Goal: Task Accomplishment & Management: Manage account settings

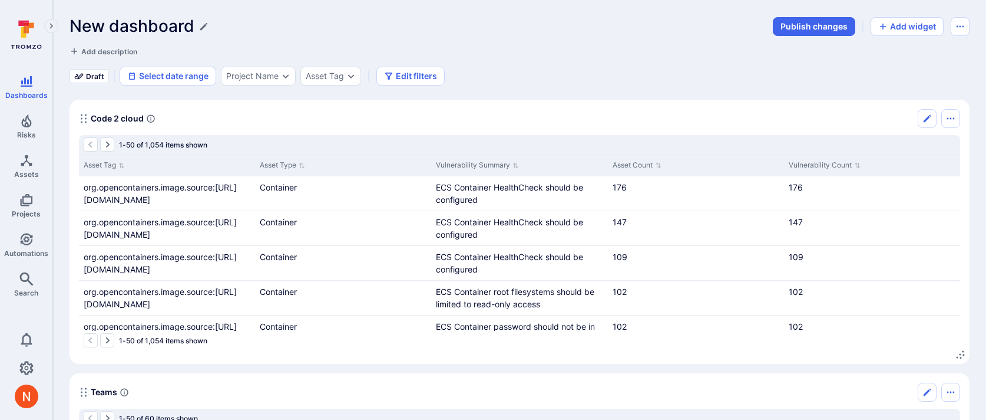
click at [559, 57] on div "New dashboard Publish changes Add widget Add description Draft Select date rang…" at bounding box center [520, 50] width 900 height 69
click at [204, 28] on icon "Edit title" at bounding box center [203, 26] width 9 height 9
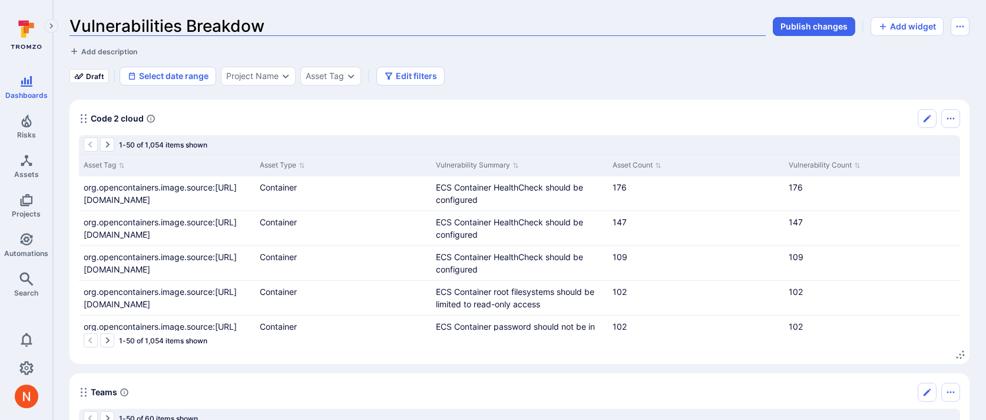
type input "Vulnerabilities Breakdown"
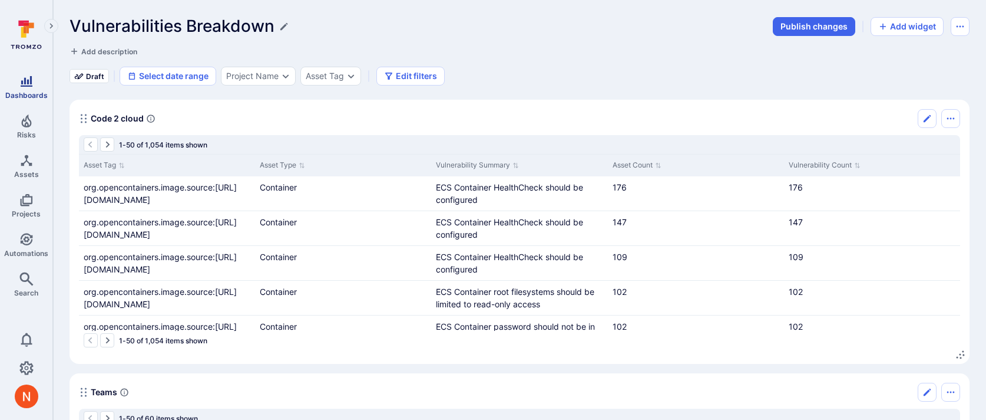
click at [21, 81] on icon "Dashboards" at bounding box center [27, 81] width 12 height 11
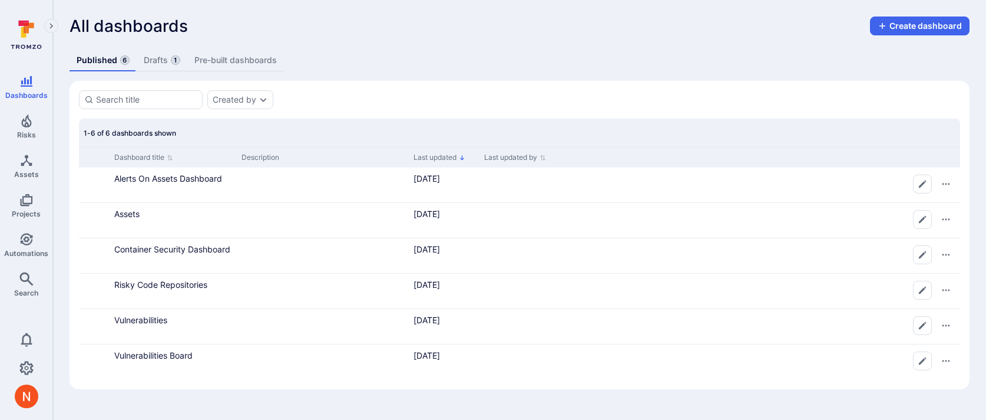
click at [164, 61] on link "Drafts 1" at bounding box center [162, 60] width 51 height 22
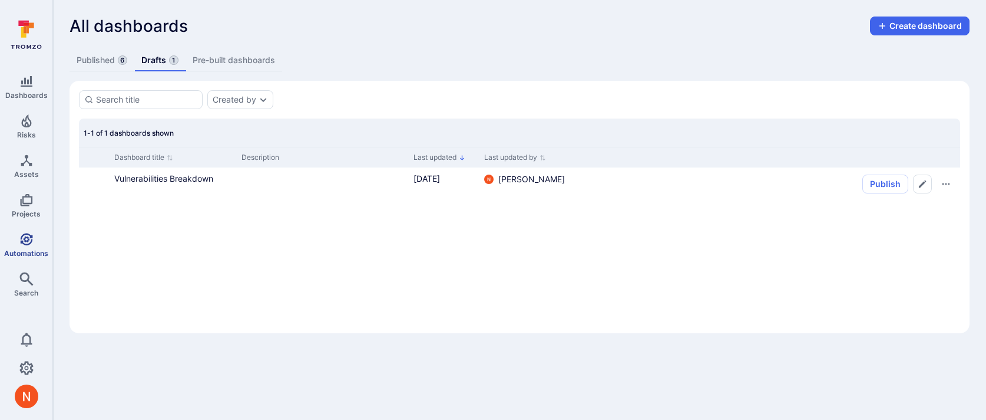
click at [28, 252] on span "Automations" at bounding box center [26, 253] width 44 height 9
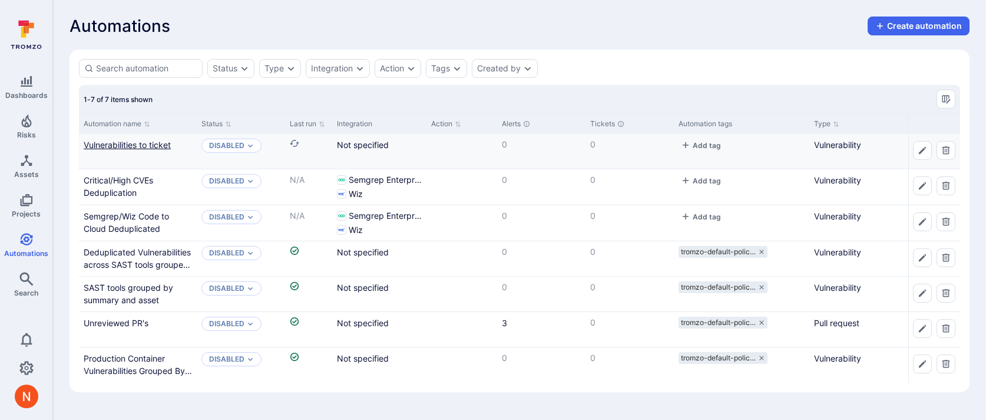
click at [160, 141] on link "Vulnerabilities to ticket" at bounding box center [127, 145] width 87 height 10
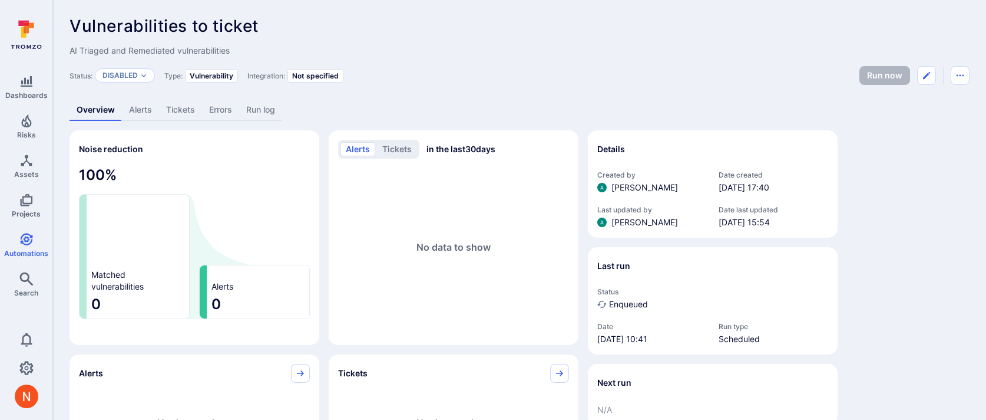
click at [266, 107] on link "Run log" at bounding box center [260, 110] width 43 height 22
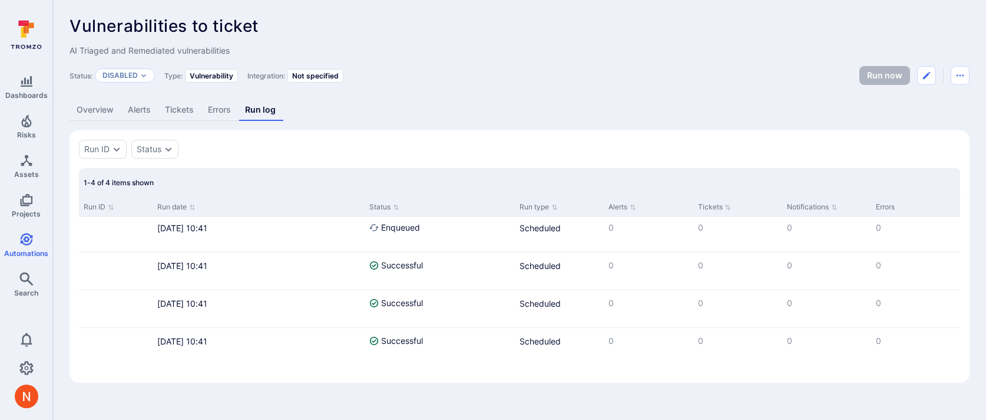
click at [108, 115] on link "Overview" at bounding box center [95, 110] width 51 height 22
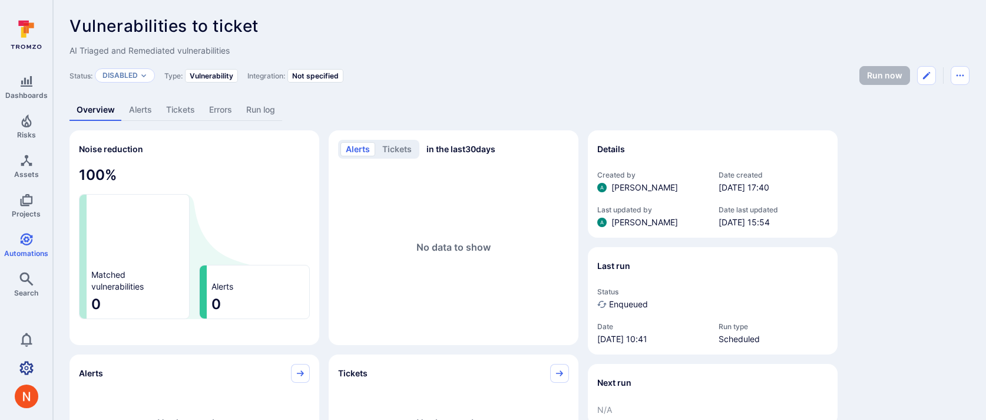
click at [22, 368] on icon "Settings" at bounding box center [26, 368] width 14 height 14
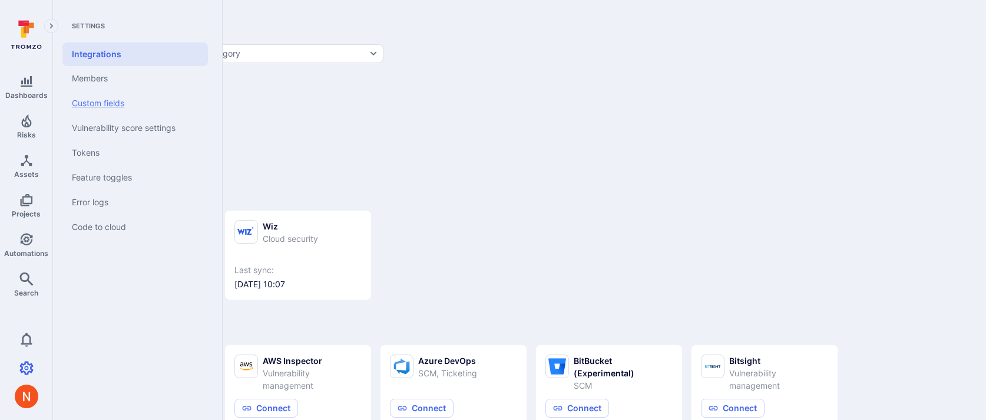
click at [112, 103] on link "Custom fields" at bounding box center [135, 103] width 146 height 25
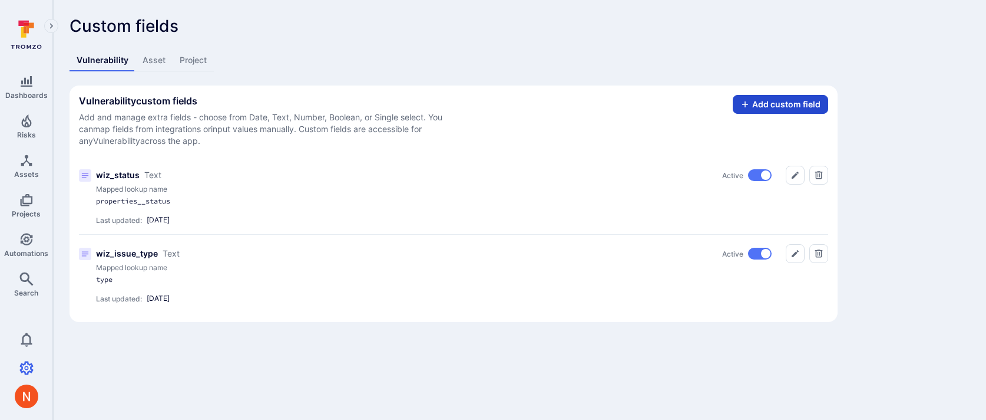
click at [760, 101] on button "Add custom field" at bounding box center [780, 104] width 95 height 19
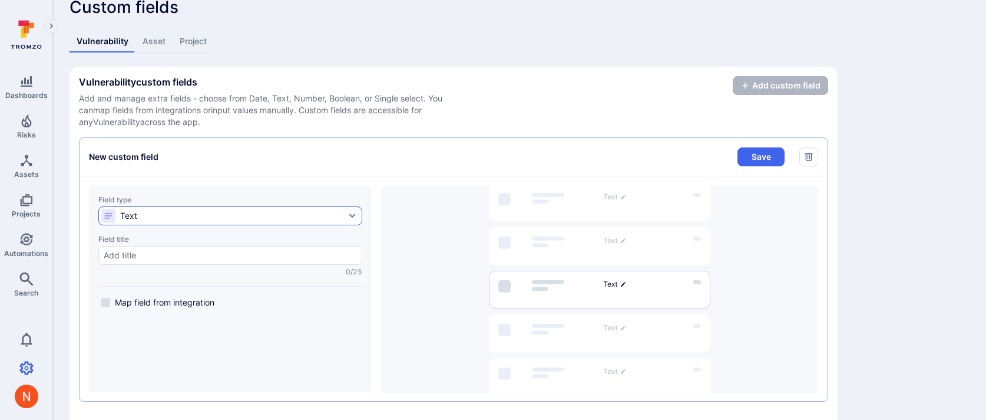
scroll to position [27, 0]
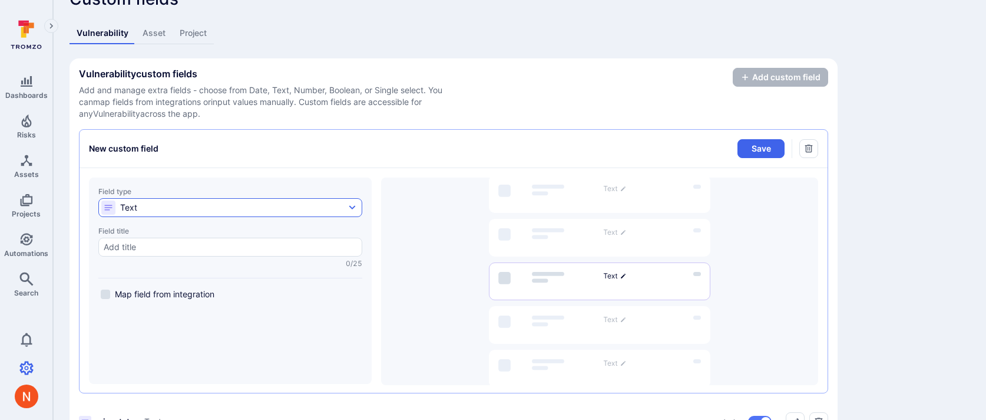
click at [195, 211] on button "Text" at bounding box center [230, 207] width 264 height 19
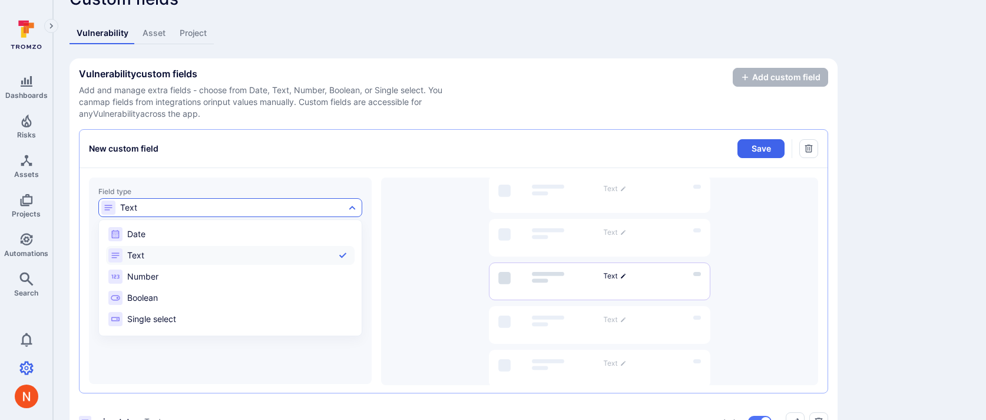
click at [230, 150] on div at bounding box center [493, 210] width 986 height 420
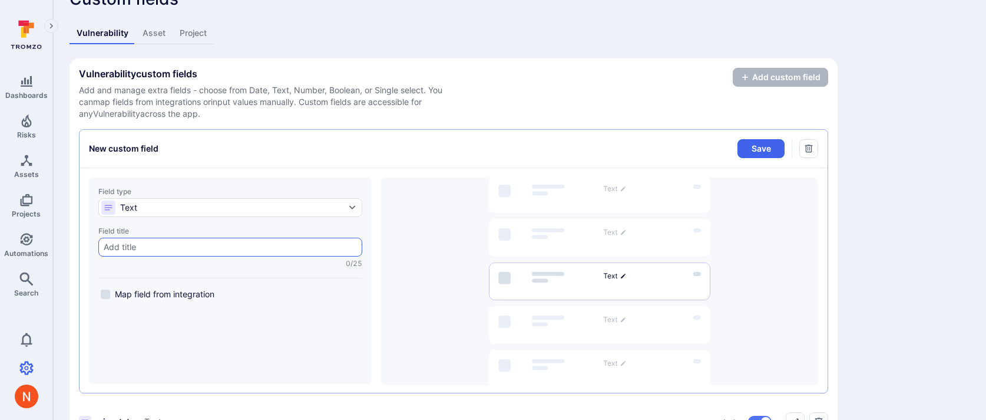
click at [179, 253] on div at bounding box center [230, 246] width 264 height 19
click at [179, 253] on input "Field title 0/25" at bounding box center [230, 247] width 253 height 12
click at [179, 246] on input "Field title 0/25" at bounding box center [230, 247] width 253 height 12
paste input "ext__detailed_json__properties__operatingSystem"
type input "ext__detailed_json__properties__operatingSystem"
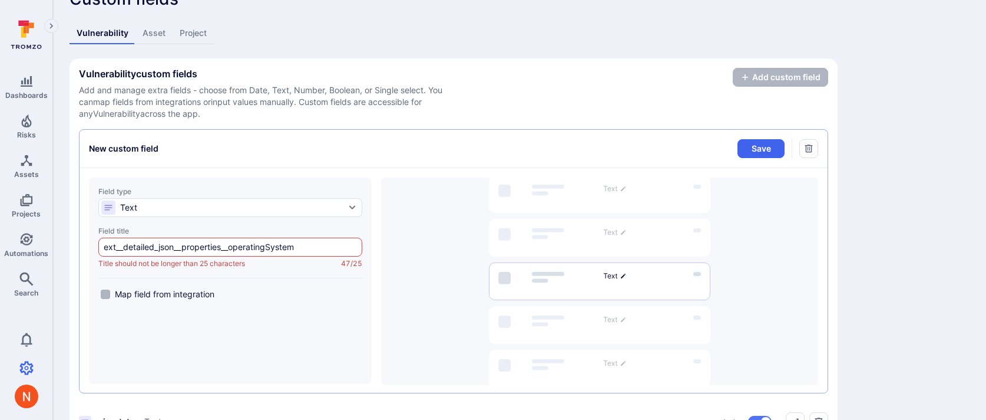
click at [165, 292] on span "Map field from integration" at bounding box center [165, 294] width 100 height 12
click at [110, 292] on input "Map field from integration" at bounding box center [105, 293] width 9 height 9
checkbox input "true"
click at [167, 249] on input "ext__detailed_json__properties__operatingSystem" at bounding box center [230, 247] width 253 height 12
click at [158, 325] on input "Mapped lookup name" at bounding box center [230, 329] width 253 height 12
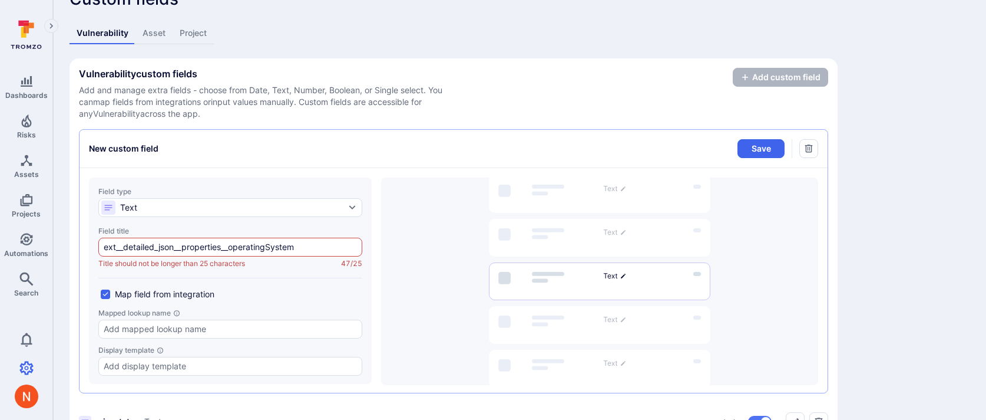
click at [154, 232] on div "Field title" at bounding box center [230, 230] width 264 height 9
click at [154, 241] on input "ext__detailed_json__properties__operatingSystem" at bounding box center [230, 247] width 253 height 12
click at [166, 330] on input "Mapped lookup name" at bounding box center [230, 329] width 253 height 12
type input "properties__operatingSystem"
click at [200, 255] on div "ext__detailed_json__properties__operatingSystem" at bounding box center [230, 246] width 264 height 19
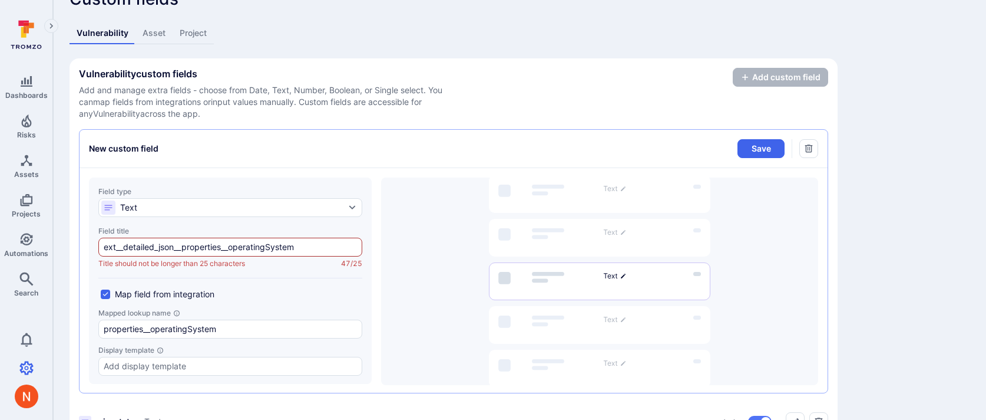
click at [200, 253] on input "ext__detailed_json__properties__operatingSystem" at bounding box center [230, 247] width 253 height 12
click at [200, 255] on div "ext__detailed_json__properties__operatingSystem" at bounding box center [230, 246] width 264 height 19
click at [200, 253] on input "ext__detailed_json__properties__operatingSystem" at bounding box center [230, 247] width 253 height 12
click at [200, 246] on input "ext__detailed_json__properties__operatingSystem" at bounding box center [230, 247] width 253 height 12
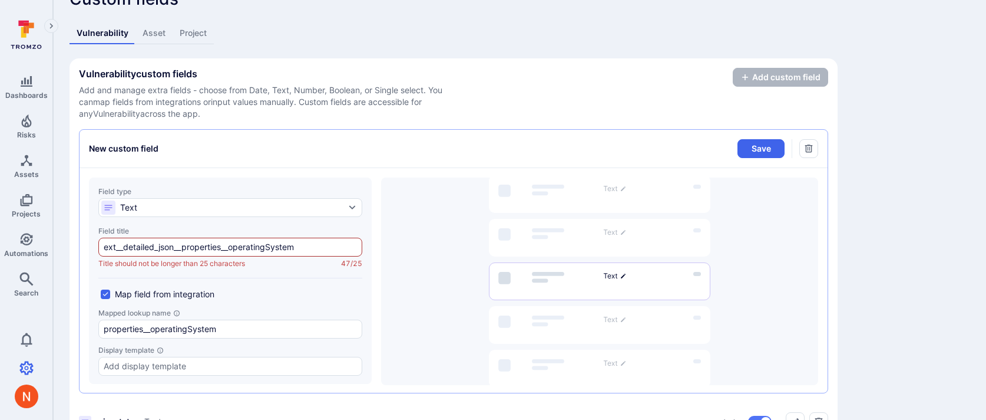
click at [200, 246] on input "ext__detailed_json__properties__operatingSystem" at bounding box center [230, 247] width 253 height 12
type input "wiz_os_vendor"
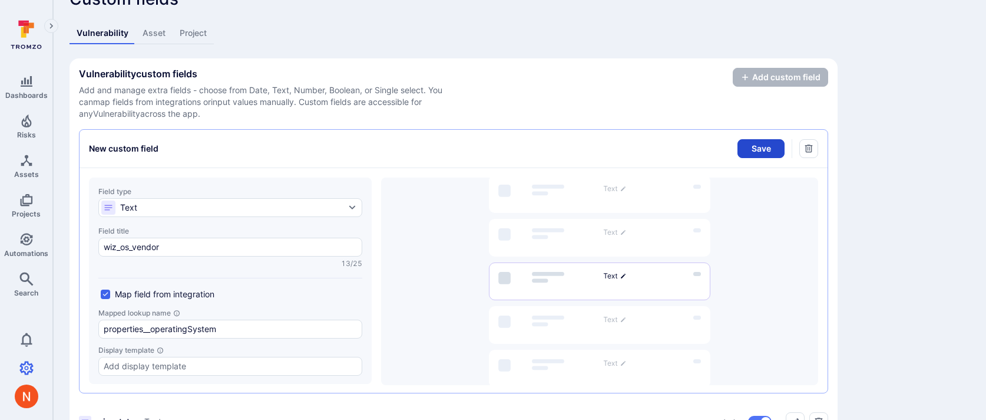
click at [751, 143] on button "Save" at bounding box center [761, 148] width 47 height 19
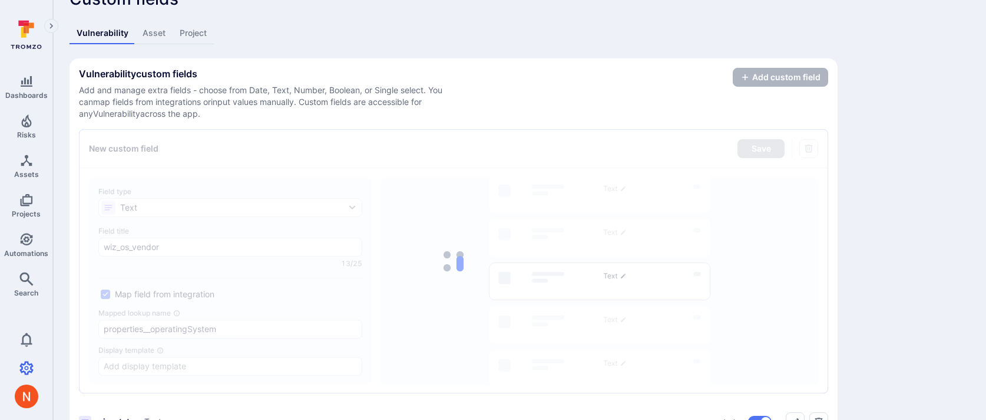
scroll to position [0, 0]
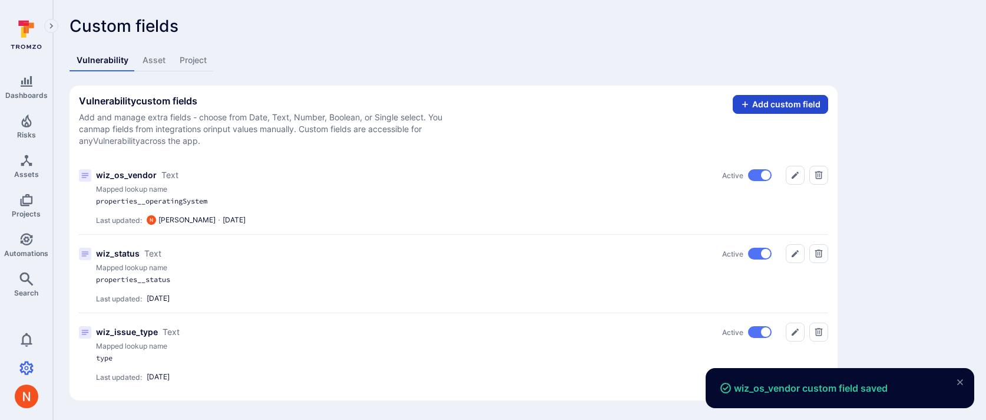
click at [750, 100] on icon "Discard or save changes to the field you're editing to add a new field" at bounding box center [745, 104] width 9 height 9
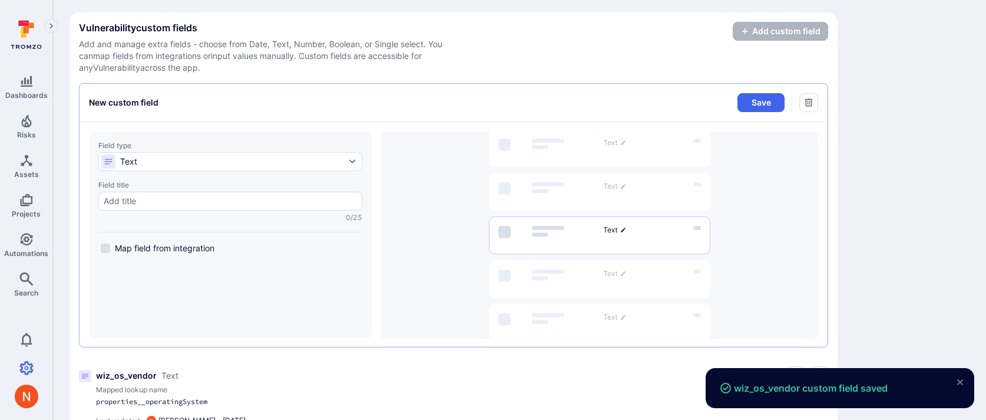
scroll to position [200, 0]
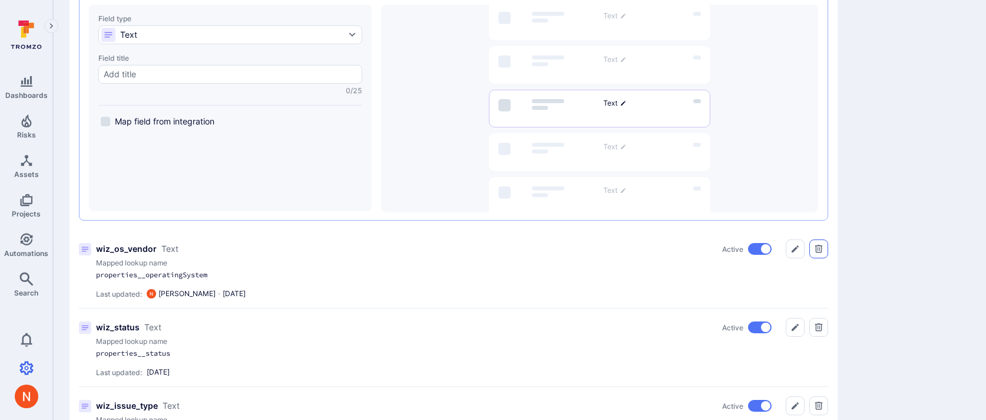
click at [817, 249] on icon "Delete" at bounding box center [818, 248] width 9 height 9
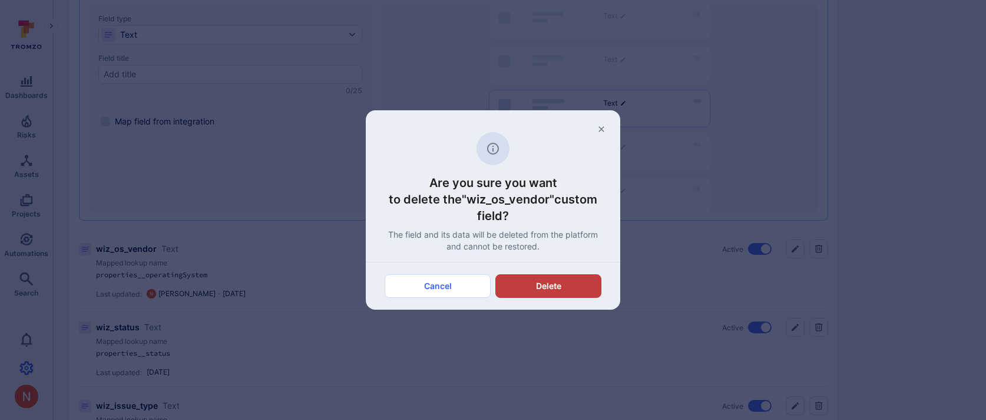
click at [579, 284] on button "Delete" at bounding box center [549, 286] width 106 height 24
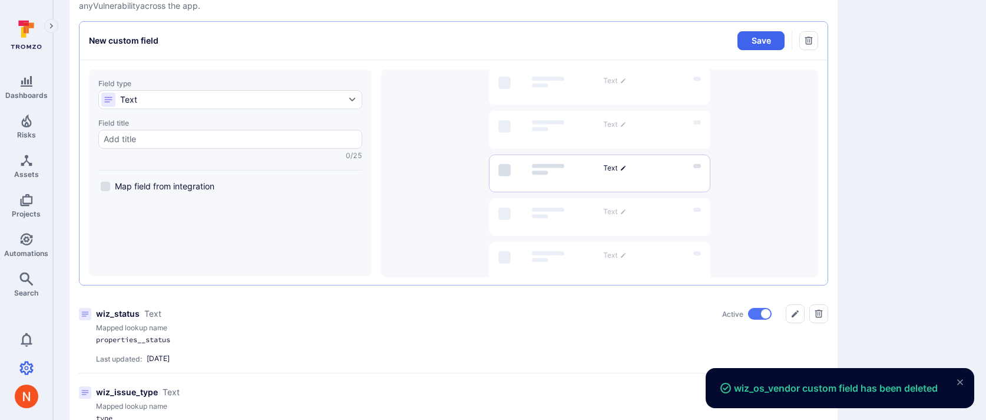
scroll to position [0, 0]
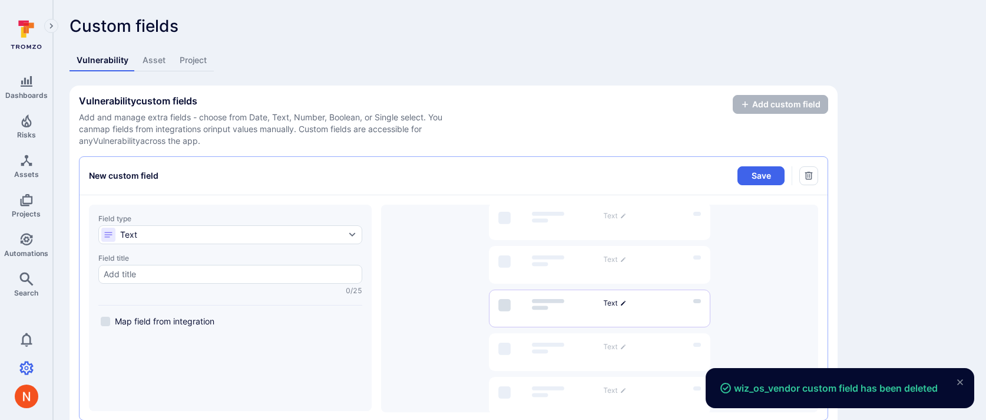
click at [156, 64] on link "Asset" at bounding box center [154, 60] width 37 height 22
click at [124, 270] on input "Field title 0/25" at bounding box center [230, 274] width 253 height 12
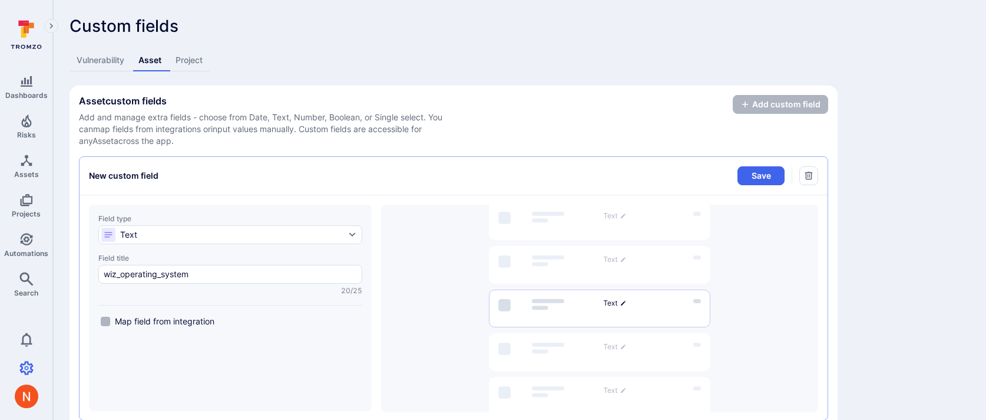
type input "wiz_operating_system"
click at [117, 324] on span "Map field from integration" at bounding box center [165, 321] width 100 height 12
click at [110, 324] on input "Map field from integration" at bounding box center [105, 320] width 9 height 9
checkbox input "true"
click at [155, 357] on input "Mapped lookup name" at bounding box center [230, 356] width 253 height 12
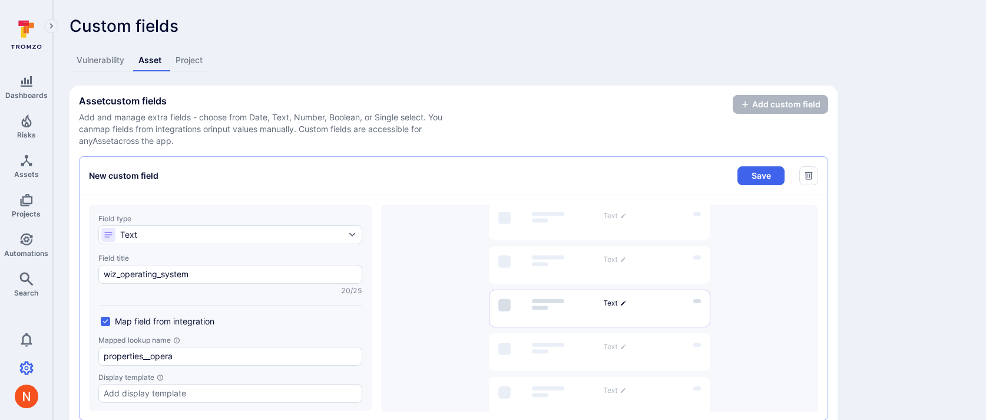
type input "properties__operatingSystem"
click at [760, 174] on button "Save" at bounding box center [761, 175] width 47 height 19
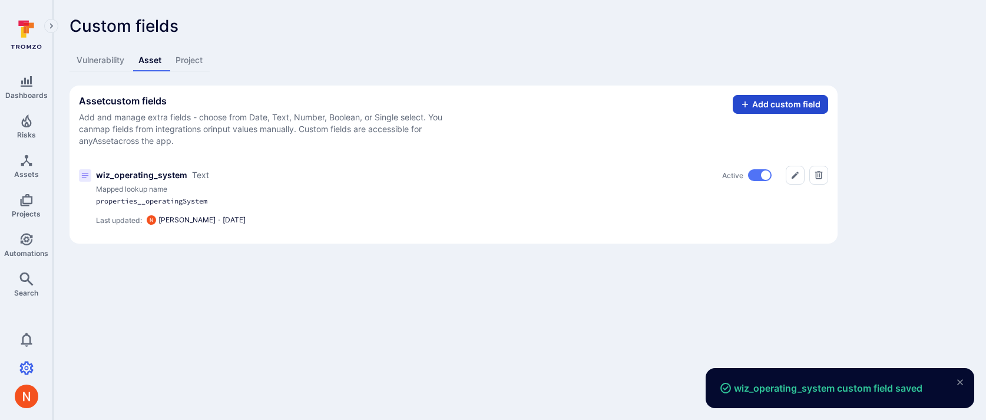
click at [750, 99] on button "Add custom field" at bounding box center [780, 104] width 95 height 19
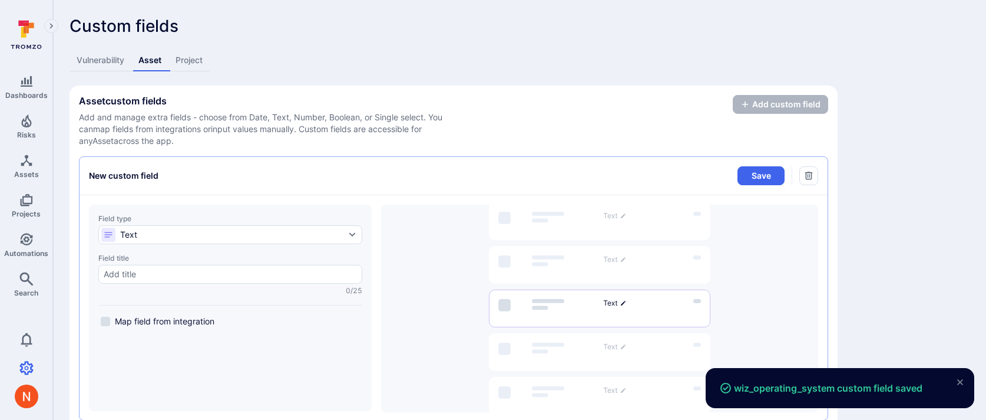
click at [216, 329] on div "Field type Text Field title 0/25 Map field from integration" at bounding box center [230, 307] width 283 height 206
click at [216, 319] on label "Map field from integration" at bounding box center [157, 321] width 118 height 14
click at [110, 319] on input "Map field from integration" at bounding box center [105, 320] width 9 height 9
checkbox input "true"
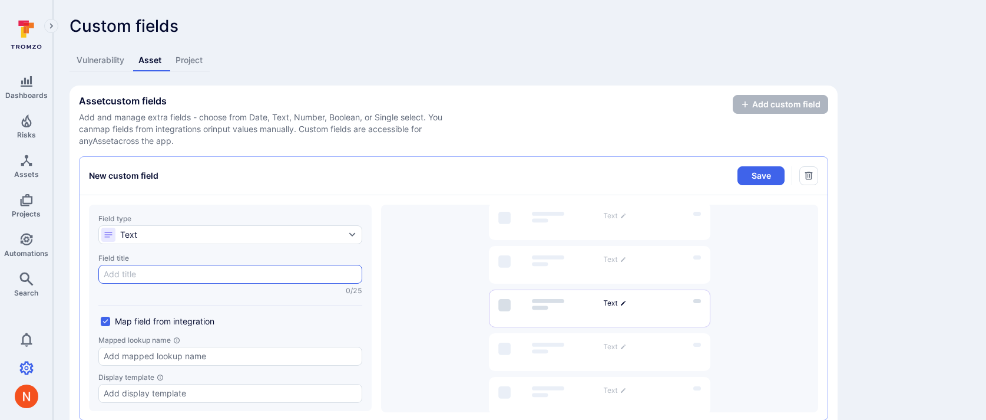
click at [223, 273] on input "Field title 0/25" at bounding box center [230, 274] width 253 height 12
paste input "wiz_cloud_platform"
type input "wiz_cloud_platform"
click at [181, 348] on div at bounding box center [230, 355] width 264 height 19
click at [181, 350] on input "Mapped lookup name" at bounding box center [230, 356] width 253 height 12
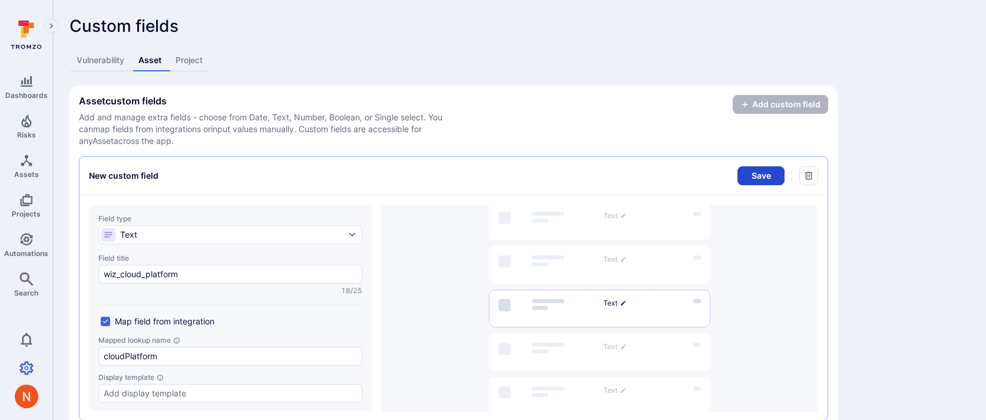
type input "cloudPlatform"
click at [764, 176] on button "Save" at bounding box center [761, 175] width 47 height 19
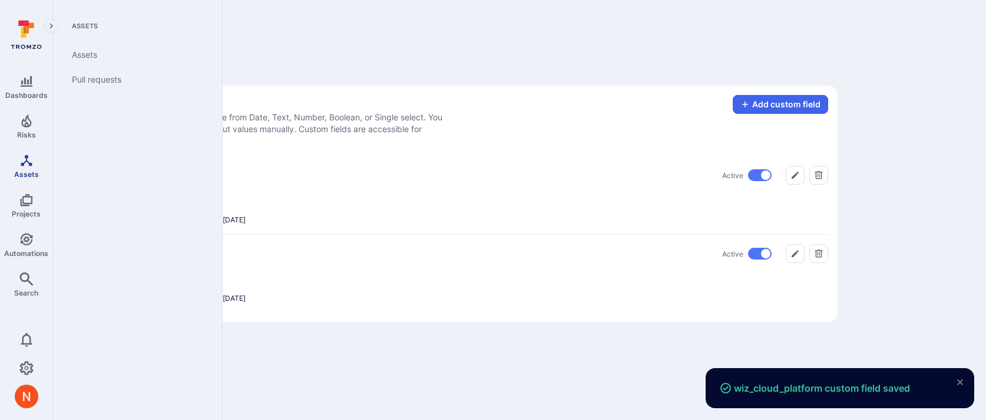
click at [29, 172] on span "Assets" at bounding box center [26, 174] width 25 height 9
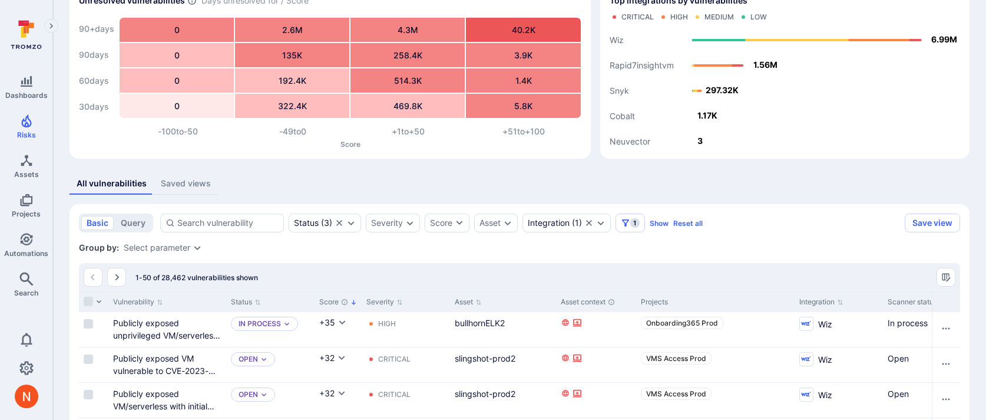
scroll to position [66, 0]
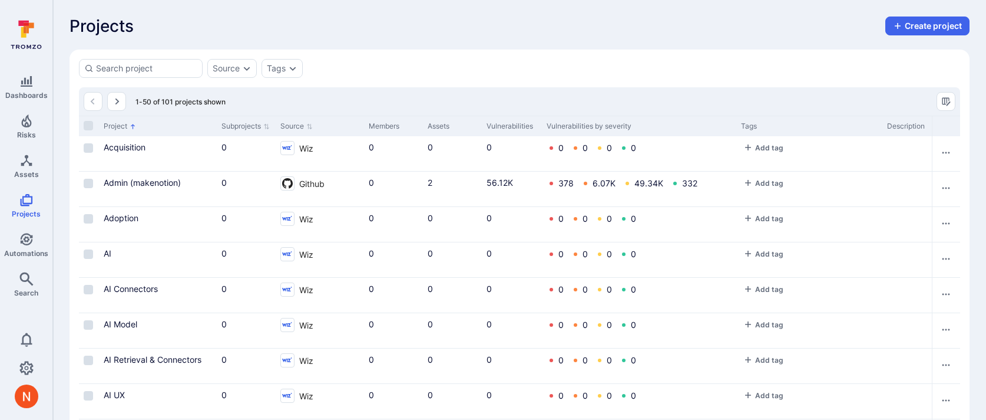
scroll to position [333, 0]
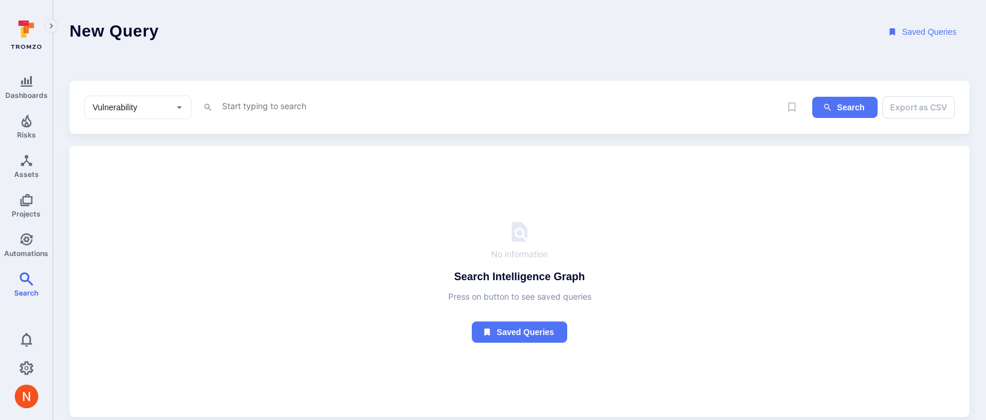
click at [322, 108] on textarea "Intelligence Graph search area" at bounding box center [501, 105] width 560 height 15
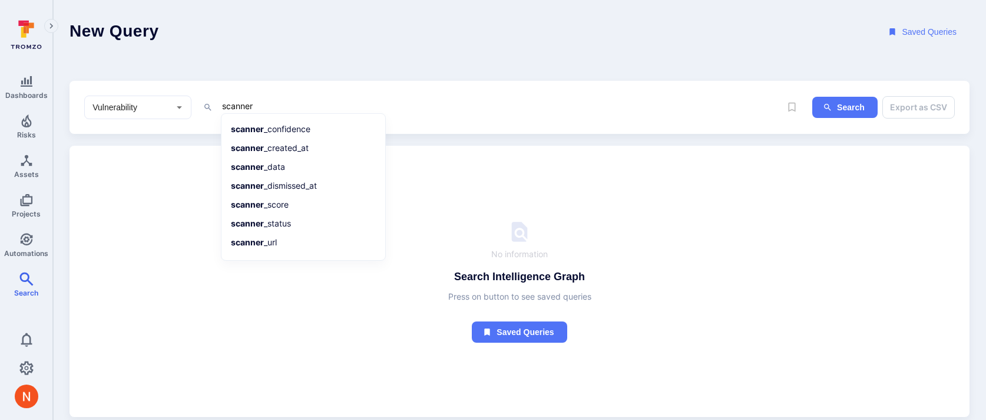
type textarea "scanne"
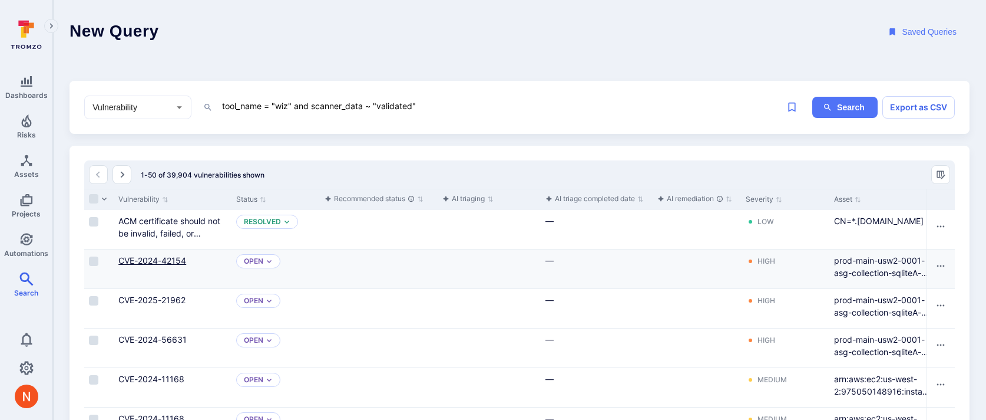
type textarea "tool_name = "wiz" and scanner_data ~ "validated""
click at [175, 263] on link "CVE-2024-42154" at bounding box center [152, 260] width 68 height 10
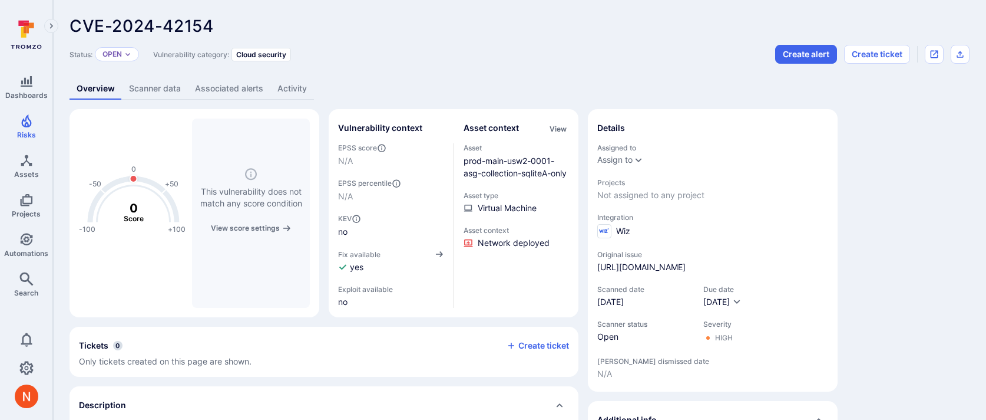
click at [178, 83] on link "Scanner data" at bounding box center [155, 89] width 66 height 22
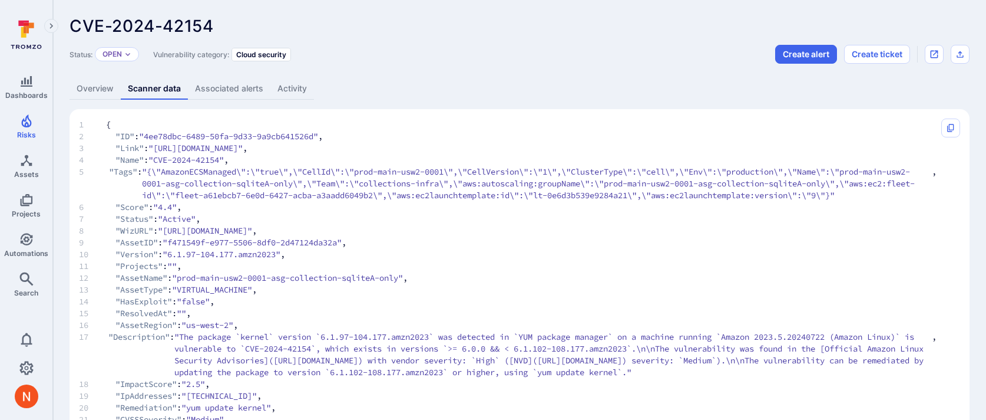
scroll to position [327, 0]
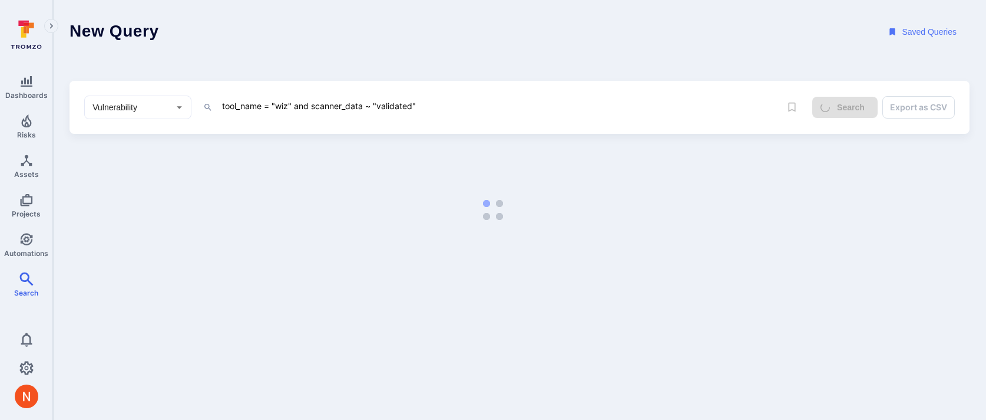
click at [414, 103] on textarea "tool_name = "wiz" and scanner_data ~ "validated"" at bounding box center [501, 105] width 560 height 15
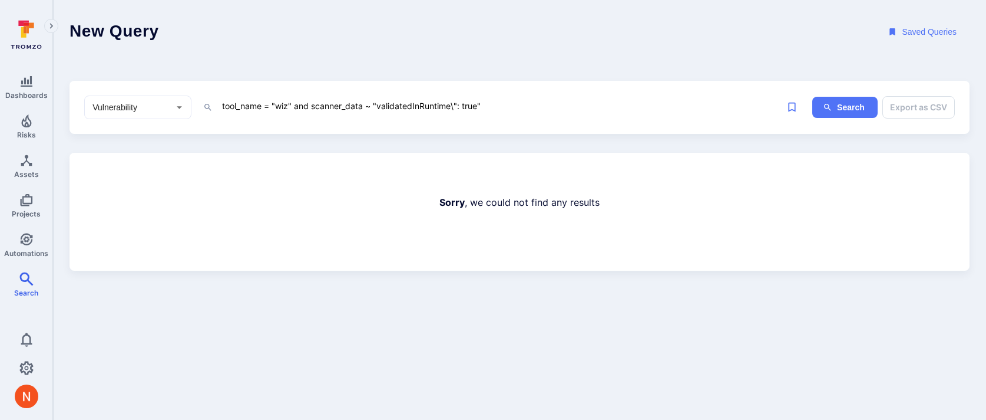
click at [382, 104] on textarea "tool_name = "wiz" and scanner_data ~ "validatedInRuntime\": true"" at bounding box center [501, 105] width 560 height 15
type textarea "tool_name = "wiz" and scanner_data ~ "alidatedInRuntime\": true""
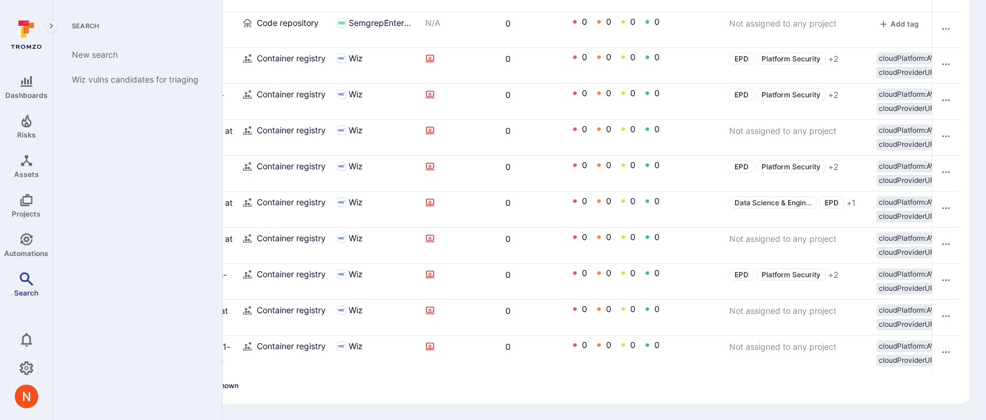
click at [21, 281] on icon "Search" at bounding box center [26, 279] width 14 height 14
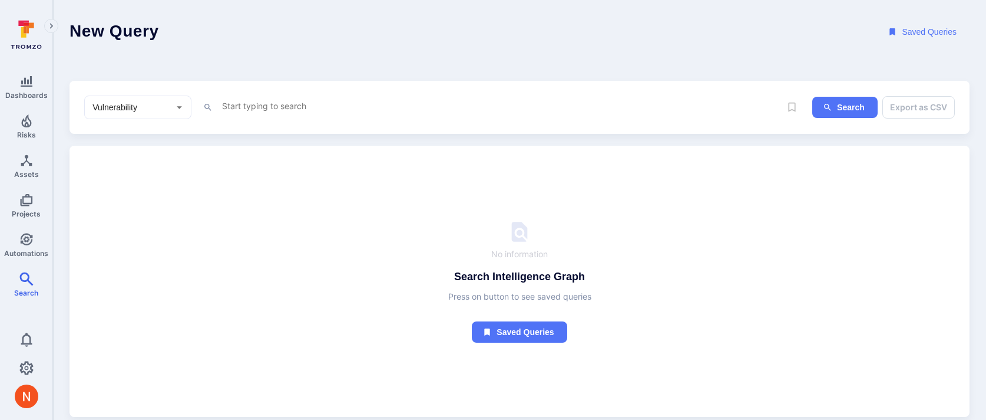
click at [273, 98] on textarea "Intelligence Graph search area" at bounding box center [501, 105] width 560 height 15
click at [136, 94] on div "Vulnerability ​ x Search Export as CSV" at bounding box center [520, 108] width 900 height 54
click at [136, 112] on input "Vulnerability" at bounding box center [129, 107] width 78 height 12
click at [117, 201] on li "Asset" at bounding box center [138, 191] width 106 height 19
type input "Asset"
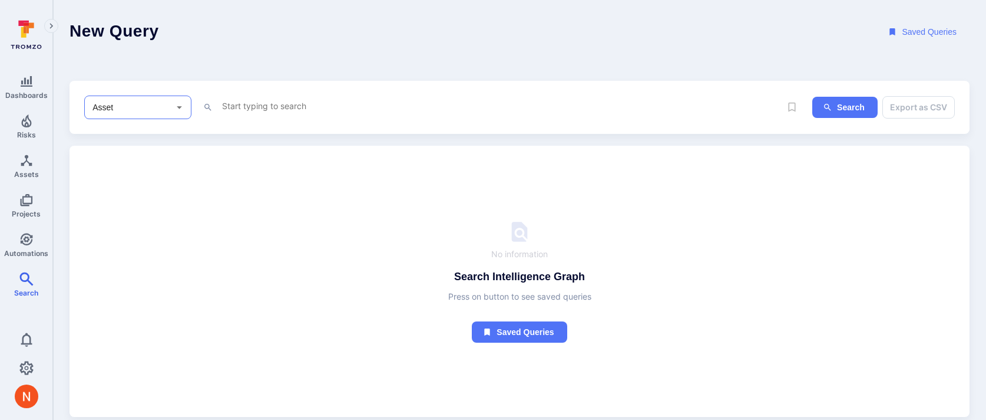
click at [233, 104] on textarea "Intelligence Graph search area" at bounding box center [501, 105] width 560 height 15
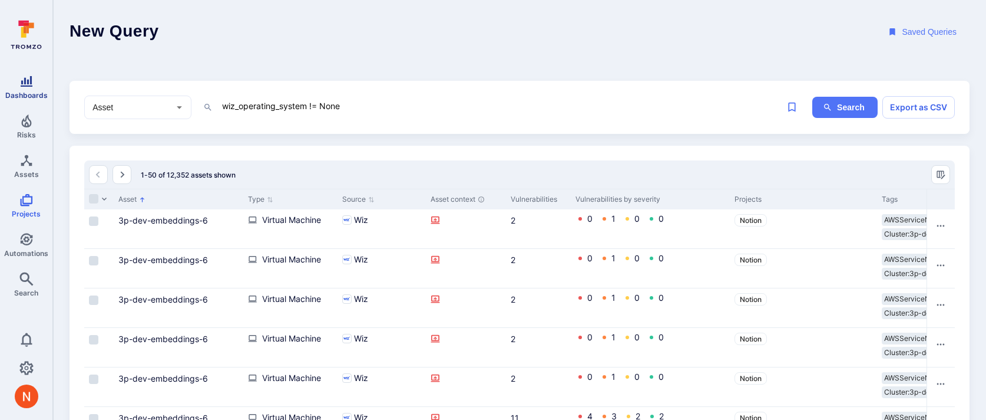
type textarea "wiz_operating_system != None"
click at [27, 85] on icon "Dashboards" at bounding box center [27, 81] width 12 height 11
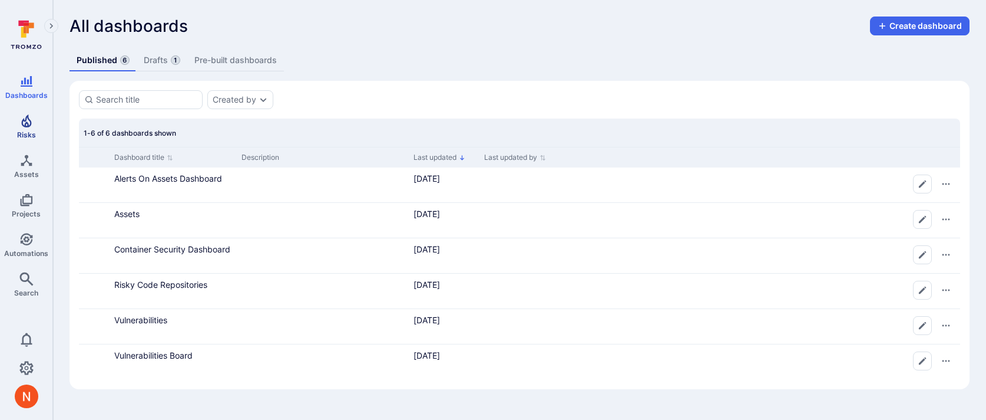
click at [24, 118] on icon "Risks" at bounding box center [26, 121] width 14 height 14
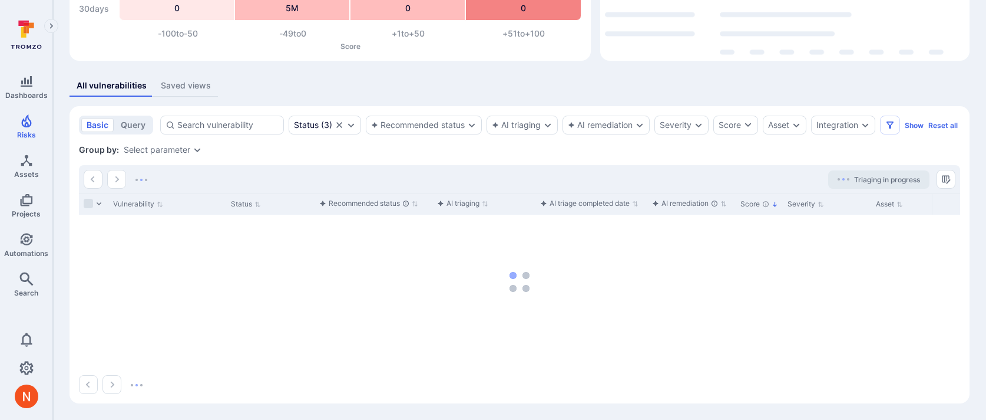
scroll to position [179, 0]
